Goal: Find specific page/section: Find specific page/section

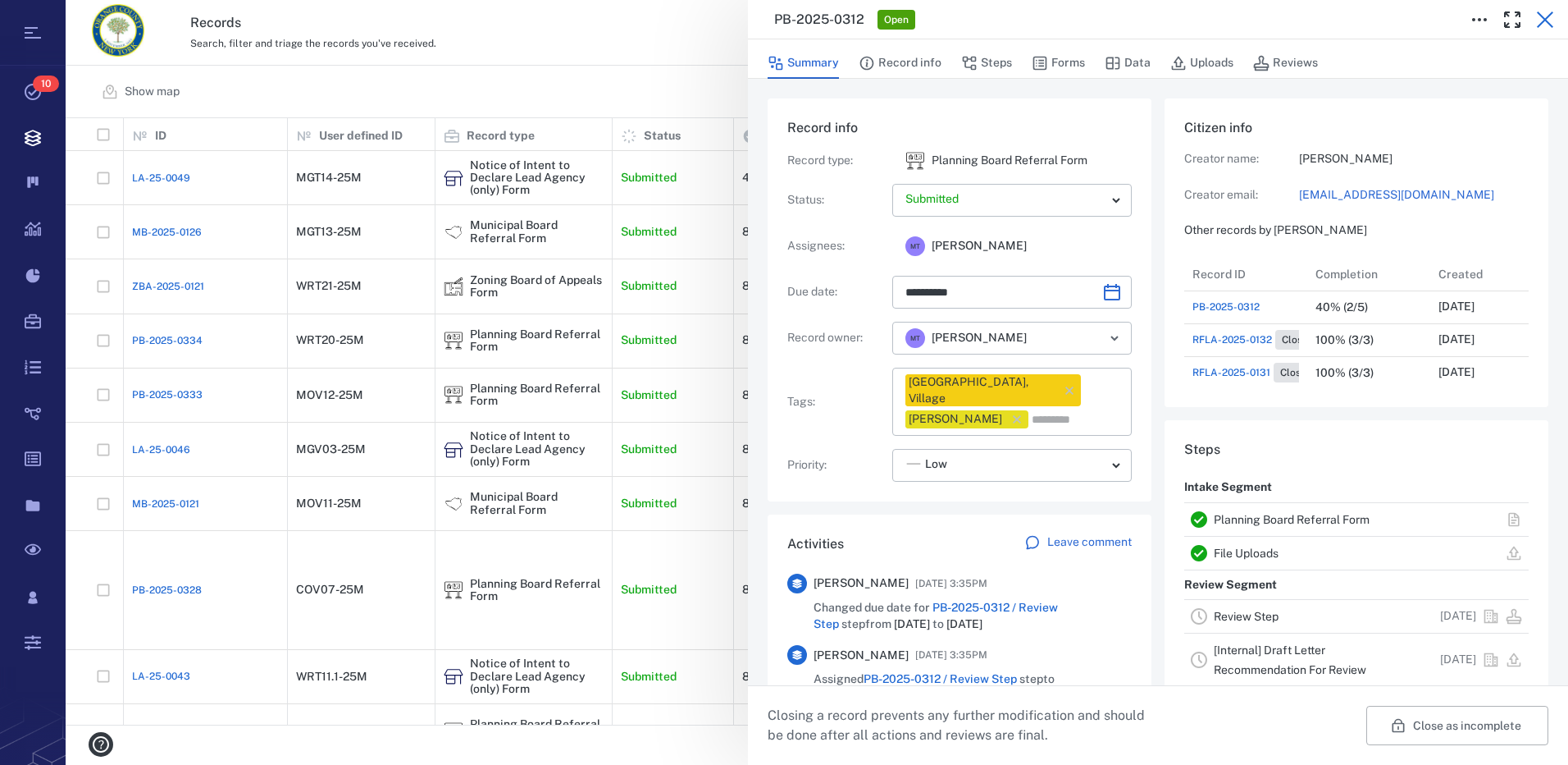
click at [1550, 20] on icon "button" at bounding box center [1545, 20] width 20 height 20
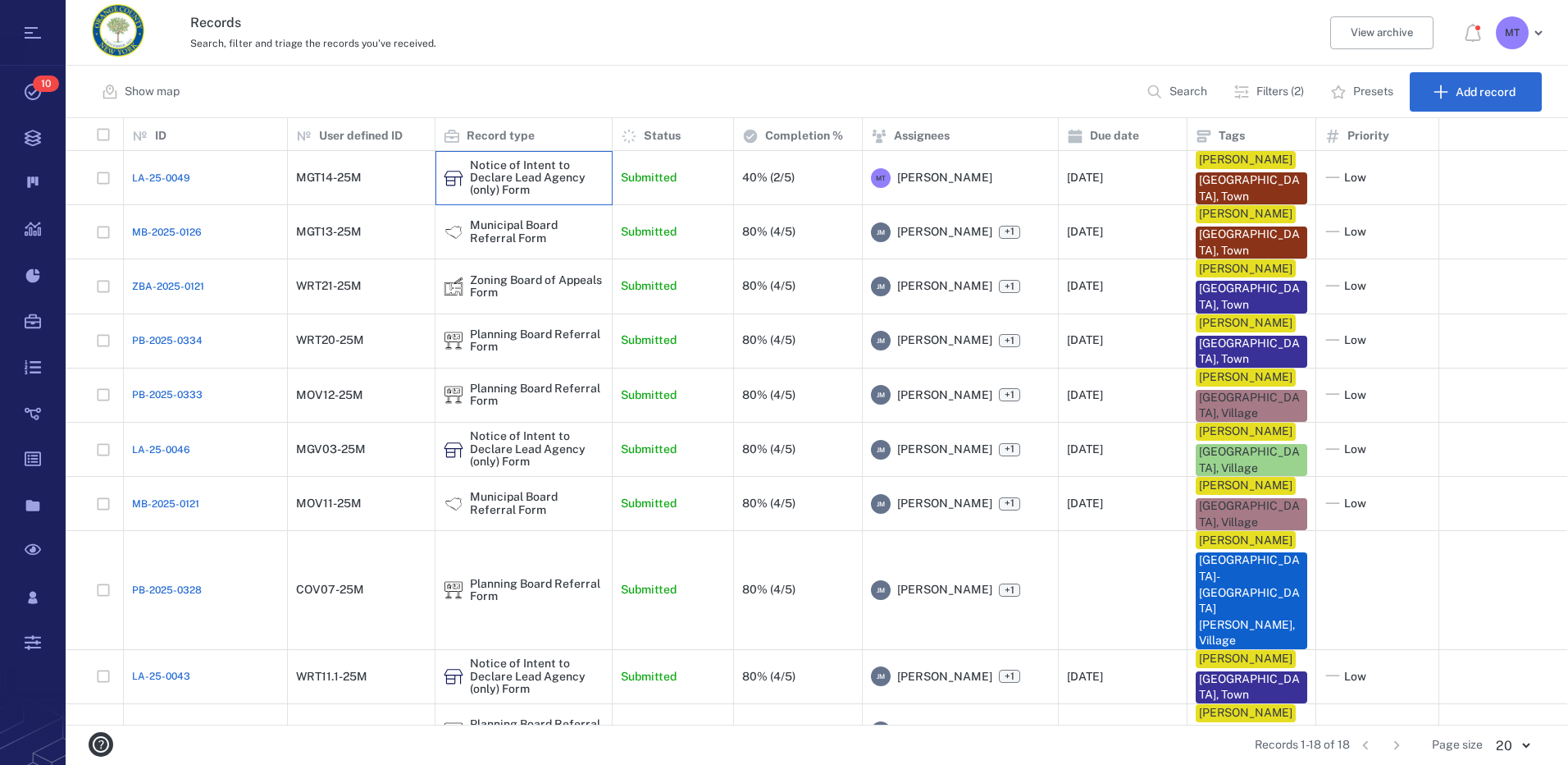
click at [495, 180] on div "Notice of Intent to Declare Lead Agency (only) Form" at bounding box center [537, 178] width 134 height 38
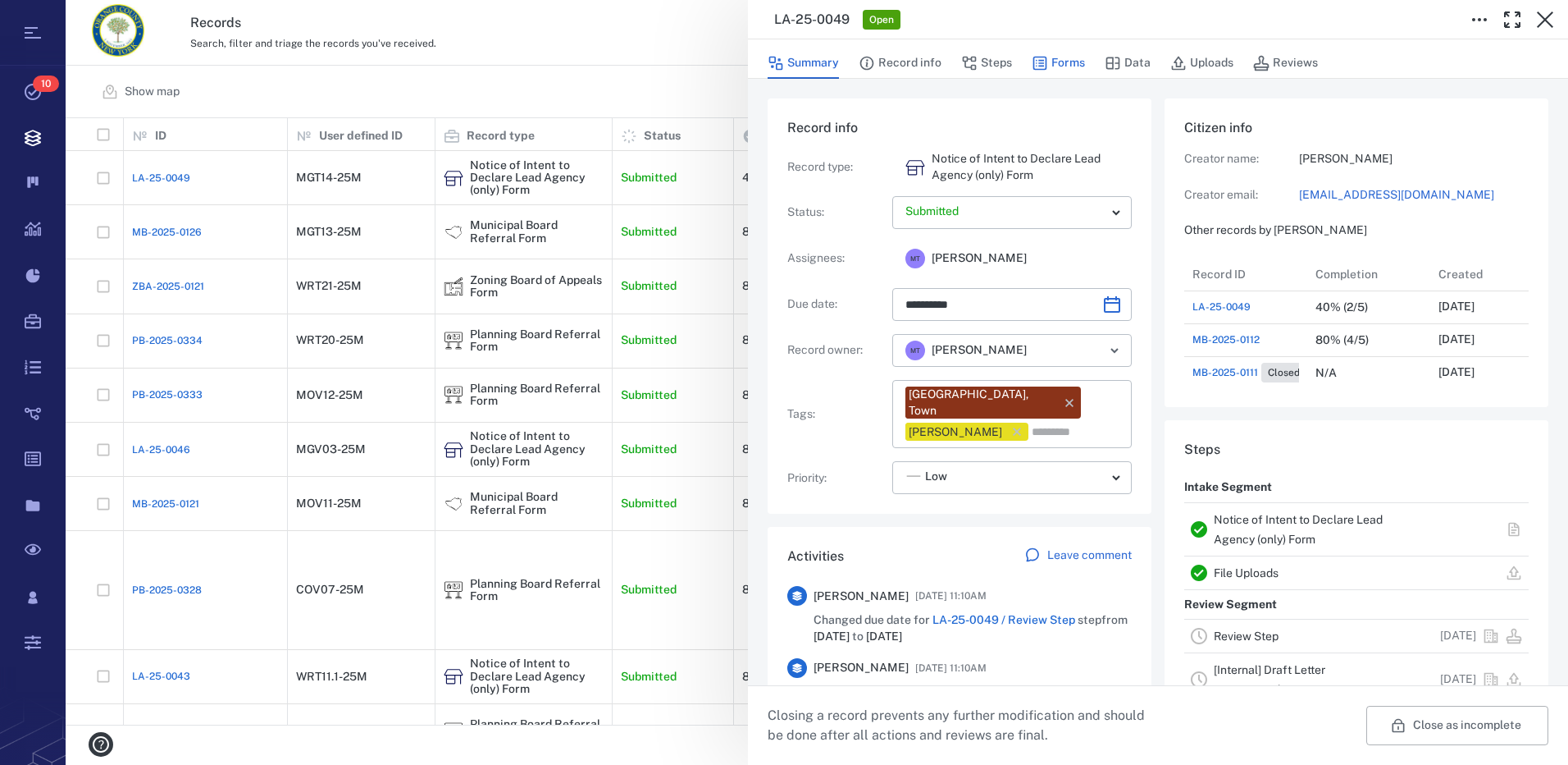
click at [1075, 63] on button "Forms" at bounding box center [1059, 63] width 53 height 31
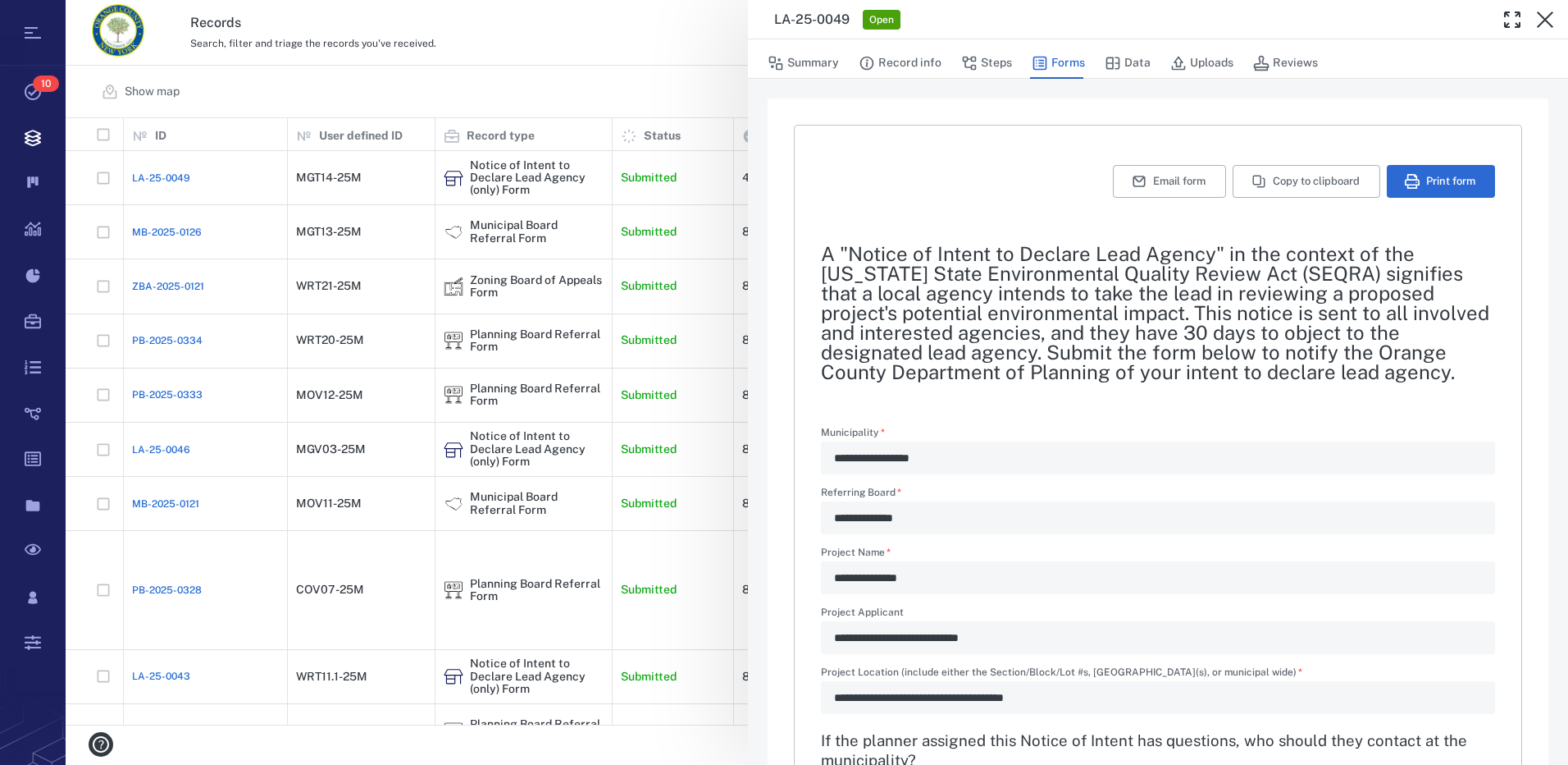
type textarea "*"
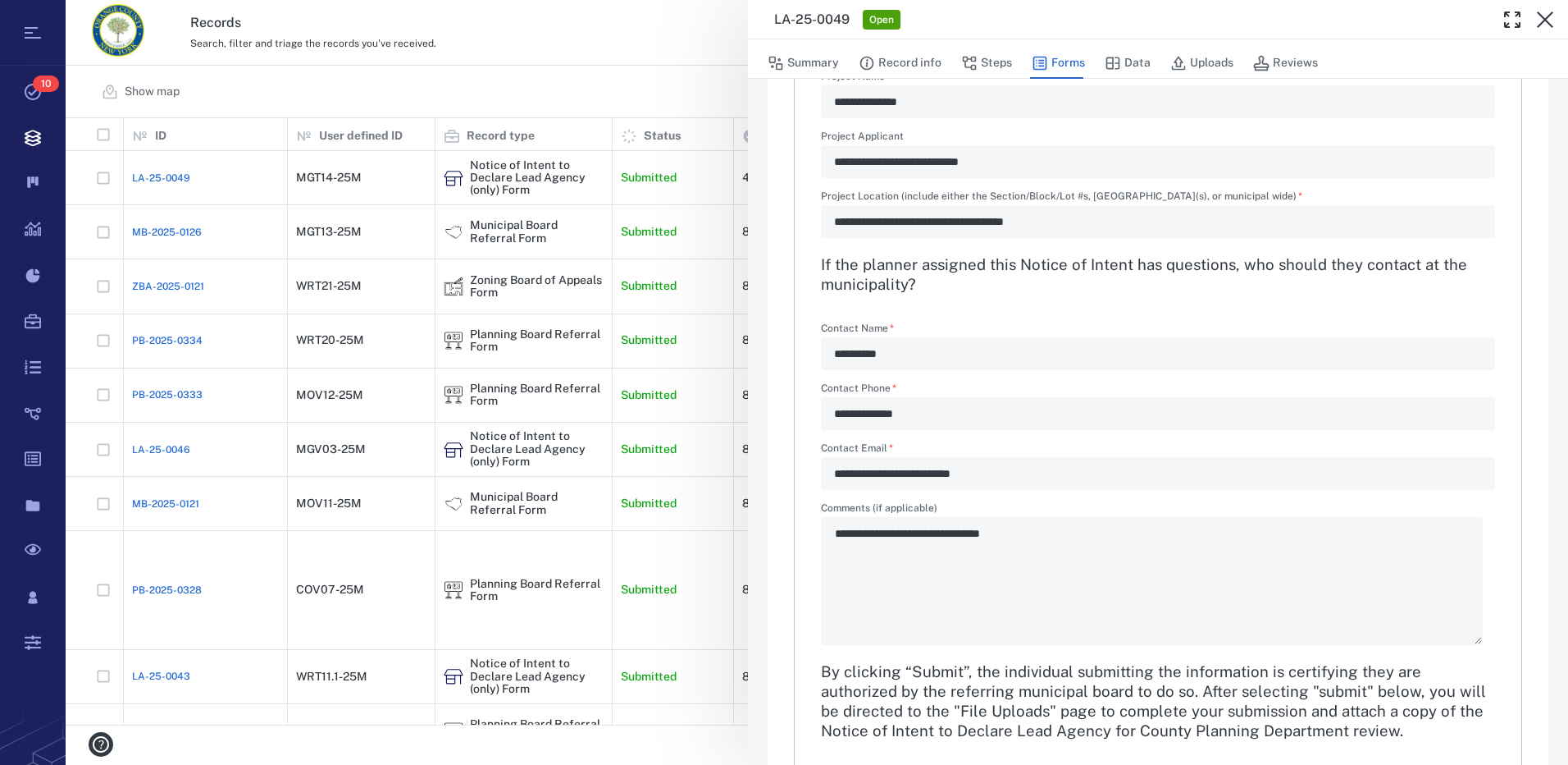
scroll to position [540, 0]
